Goal: Use online tool/utility

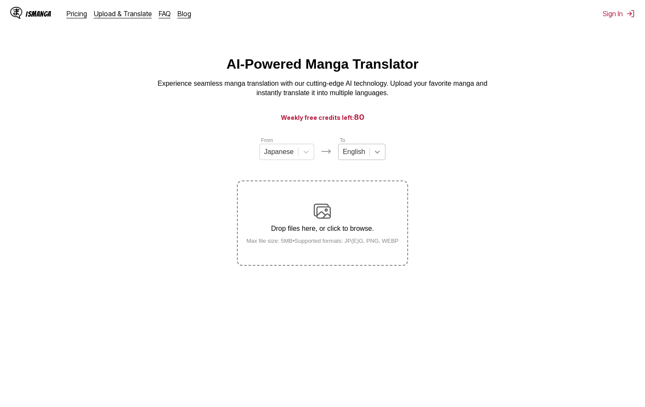
click at [376, 154] on icon at bounding box center [377, 152] width 9 height 9
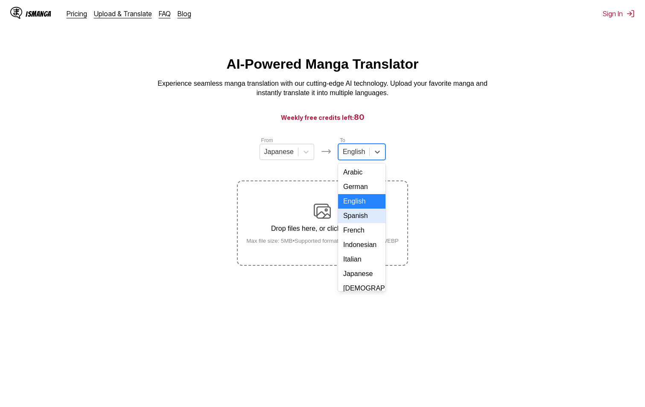
click at [352, 223] on div "Spanish" at bounding box center [361, 216] width 47 height 15
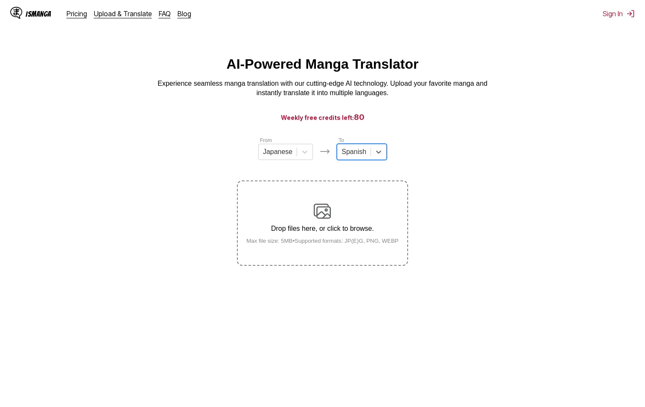
click at [325, 214] on img at bounding box center [322, 211] width 17 height 17
click at [0, 0] on input "Drop files here, or click to browse. Max file size: 5MB • Supported formats: JP…" at bounding box center [0, 0] width 0 height 0
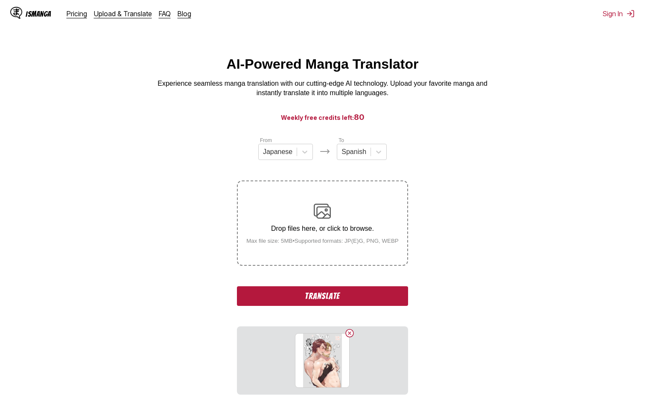
click at [289, 293] on button "Translate" at bounding box center [322, 296] width 171 height 20
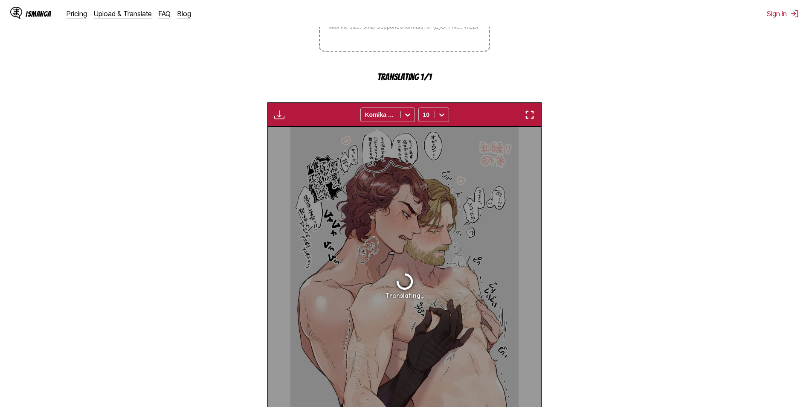
scroll to position [209, 0]
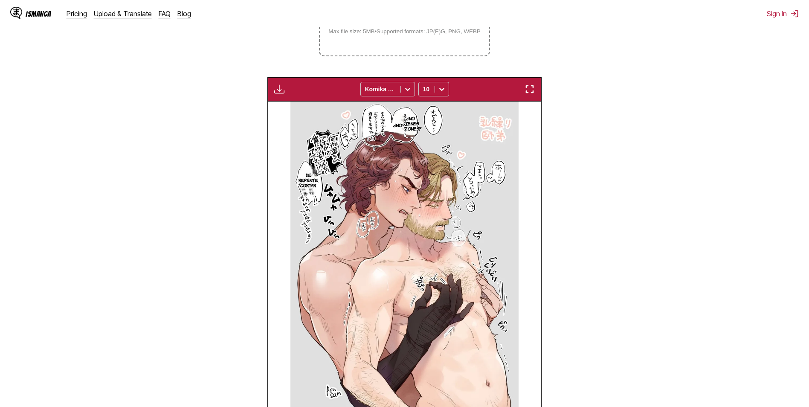
click at [433, 119] on img at bounding box center [404, 260] width 228 height 317
click at [405, 125] on p "¿No?" at bounding box center [399, 125] width 15 height 9
drag, startPoint x: 424, startPoint y: 114, endPoint x: 411, endPoint y: 125, distance: 16.3
click at [423, 114] on icon "close-tooltip" at bounding box center [423, 116] width 6 height 6
click at [404, 127] on p "¿No?" at bounding box center [399, 125] width 15 height 9
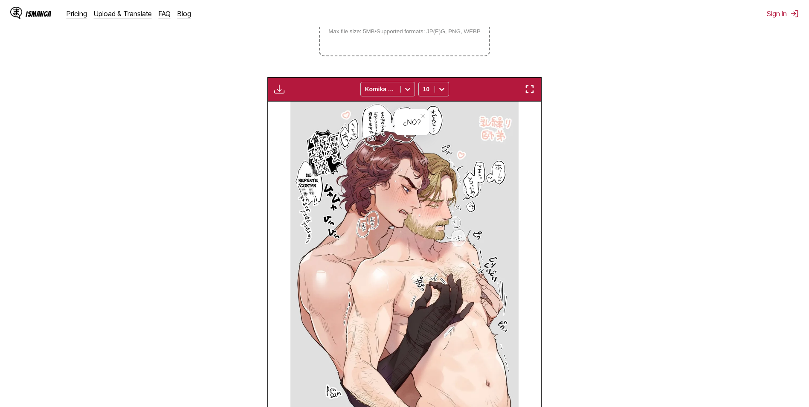
click at [426, 116] on button "close-tooltip" at bounding box center [423, 116] width 14 height 14
click at [409, 126] on p "¿No tienes pezones?" at bounding box center [411, 123] width 26 height 19
click at [371, 138] on img at bounding box center [404, 260] width 228 height 317
click at [307, 184] on p "De repente, cortar." at bounding box center [308, 180] width 23 height 19
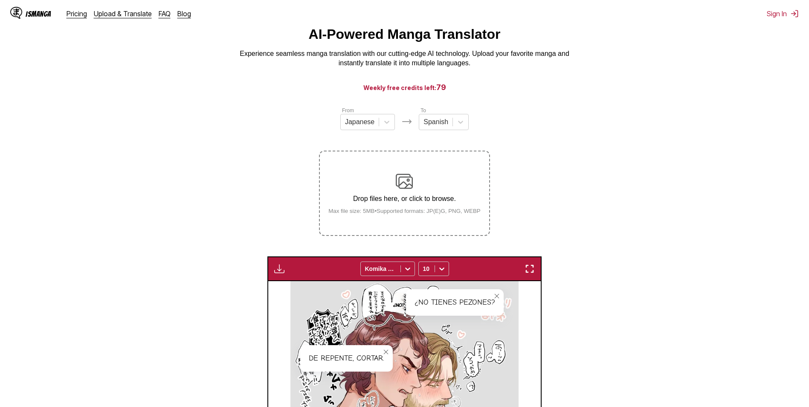
scroll to position [0, 0]
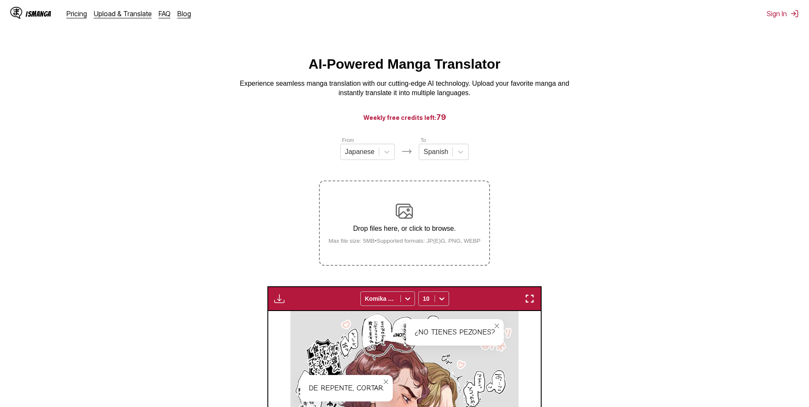
click at [395, 205] on div "Drop files here, or click to browse. Max file size: 5MB • Supported formats: JP…" at bounding box center [405, 223] width 166 height 41
click at [0, 0] on input "Drop files here, or click to browse. Max file size: 5MB • Supported formats: JP…" at bounding box center [0, 0] width 0 height 0
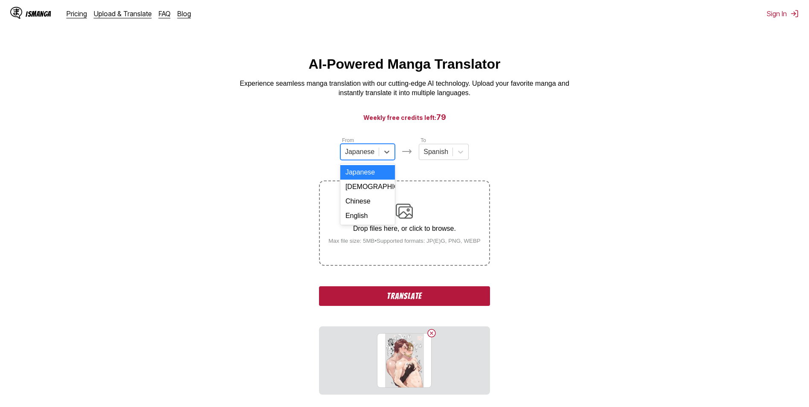
click at [367, 157] on div at bounding box center [359, 151] width 29 height 9
click at [376, 205] on div "Chinese" at bounding box center [367, 201] width 55 height 15
click at [418, 296] on button "Translate" at bounding box center [404, 296] width 171 height 20
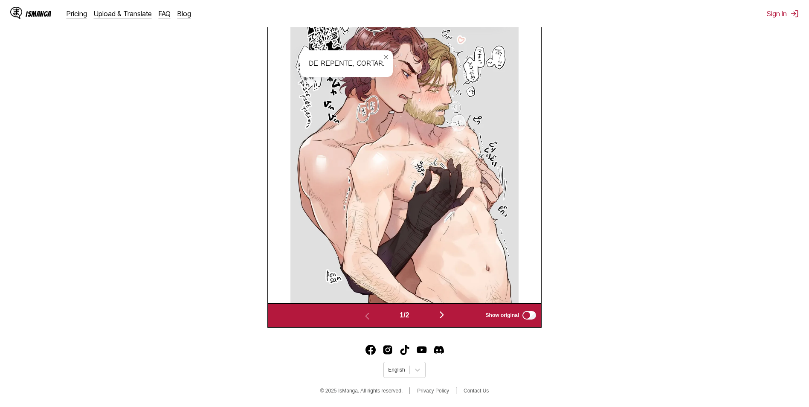
scroll to position [356, 0]
click at [444, 312] on img "button" at bounding box center [442, 315] width 10 height 10
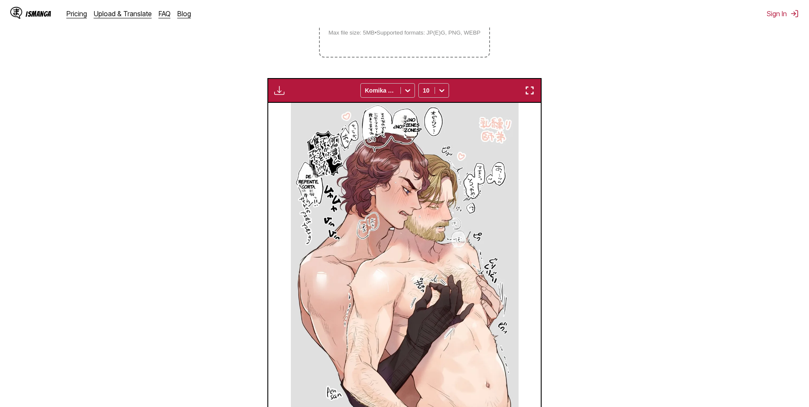
scroll to position [198, 0]
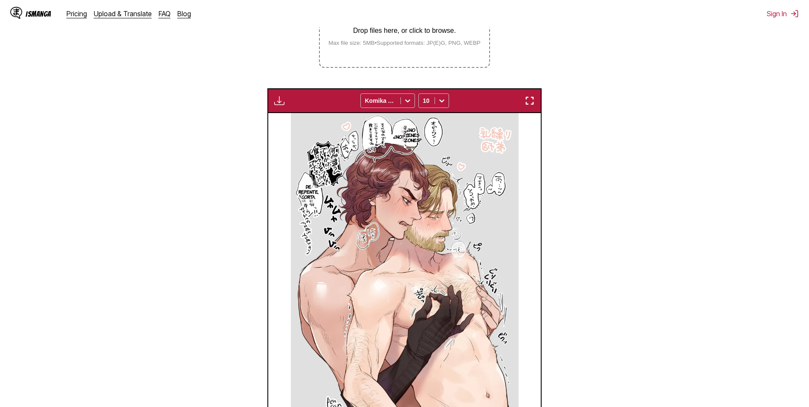
click at [482, 181] on img at bounding box center [405, 271] width 228 height 317
click at [495, 191] on img at bounding box center [405, 271] width 228 height 317
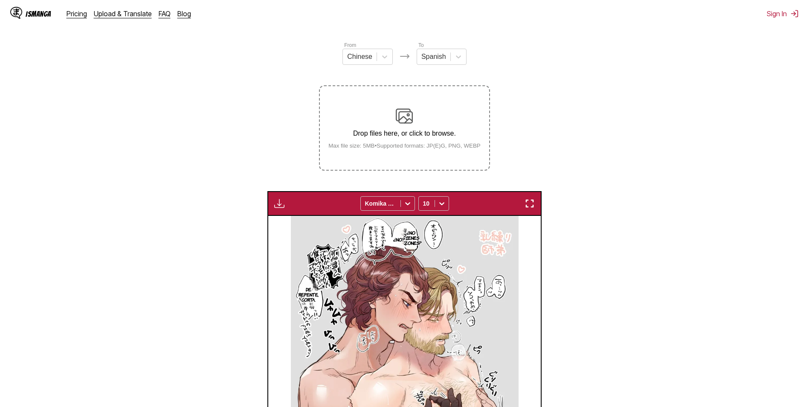
scroll to position [51, 0]
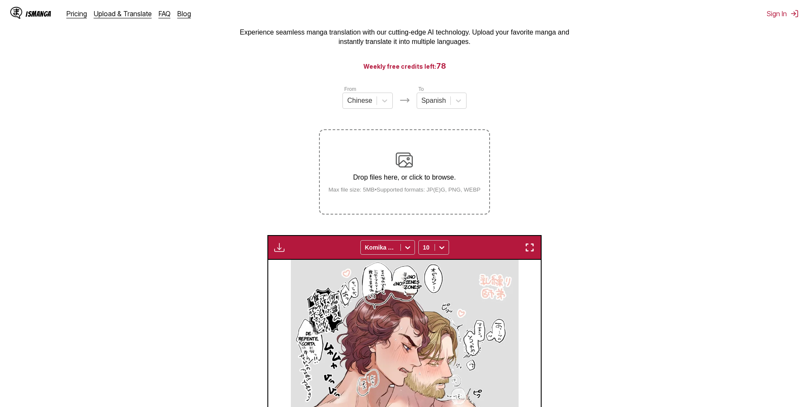
click at [451, 171] on div "Drop files here, or click to browse. Max file size: 5MB • Supported formats: JP…" at bounding box center [405, 171] width 166 height 41
click at [0, 0] on input "Drop files here, or click to browse. Max file size: 5MB • Supported formats: JP…" at bounding box center [0, 0] width 0 height 0
click at [405, 155] on img at bounding box center [404, 159] width 17 height 17
click at [0, 0] on input "Drop files here, or click to browse. Max file size: 5MB • Supported formats: JP…" at bounding box center [0, 0] width 0 height 0
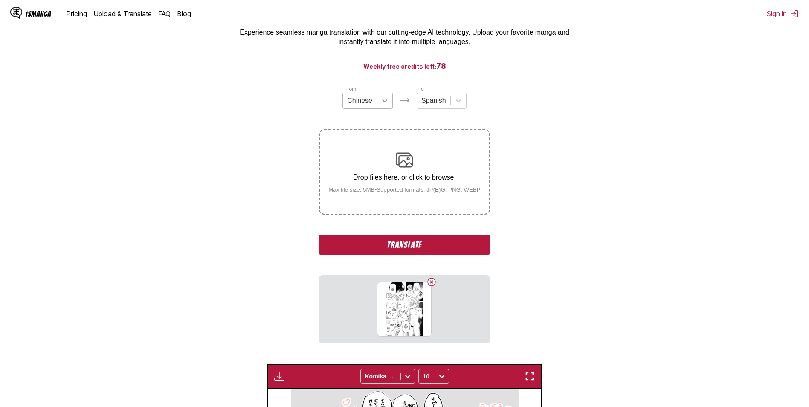
click at [391, 104] on div at bounding box center [384, 100] width 15 height 15
click at [354, 170] on div "English" at bounding box center [368, 164] width 50 height 15
click at [416, 244] on button "Translate" at bounding box center [404, 245] width 171 height 20
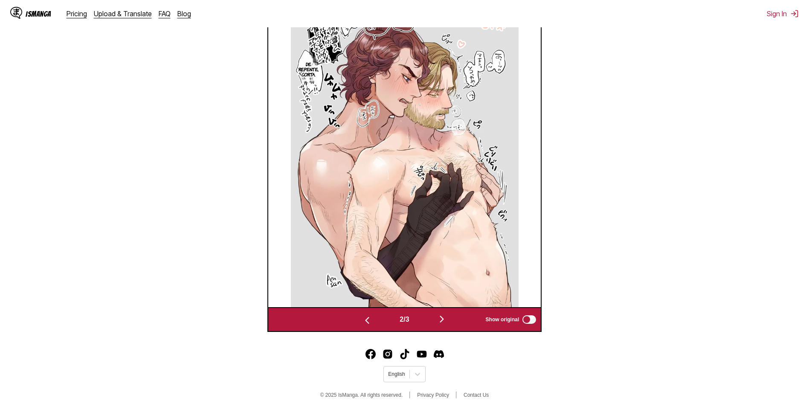
scroll to position [326, 0]
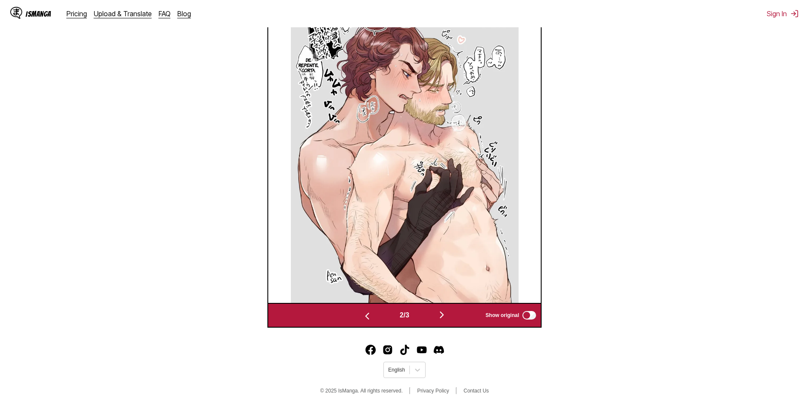
click at [447, 314] on img "button" at bounding box center [442, 315] width 10 height 10
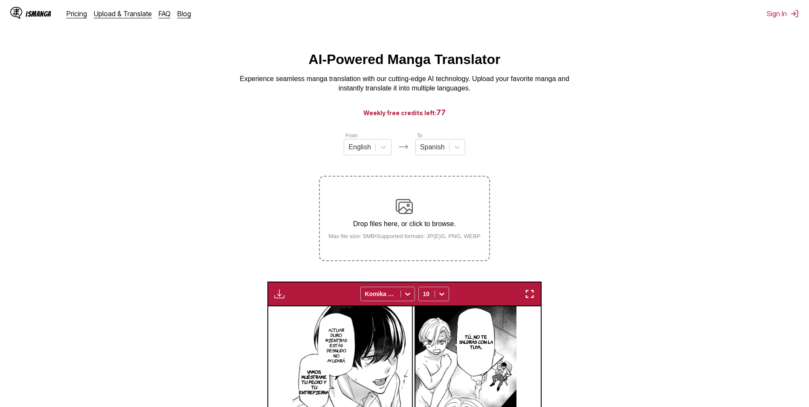
scroll to position [0, 0]
